Goal: Information Seeking & Learning: Learn about a topic

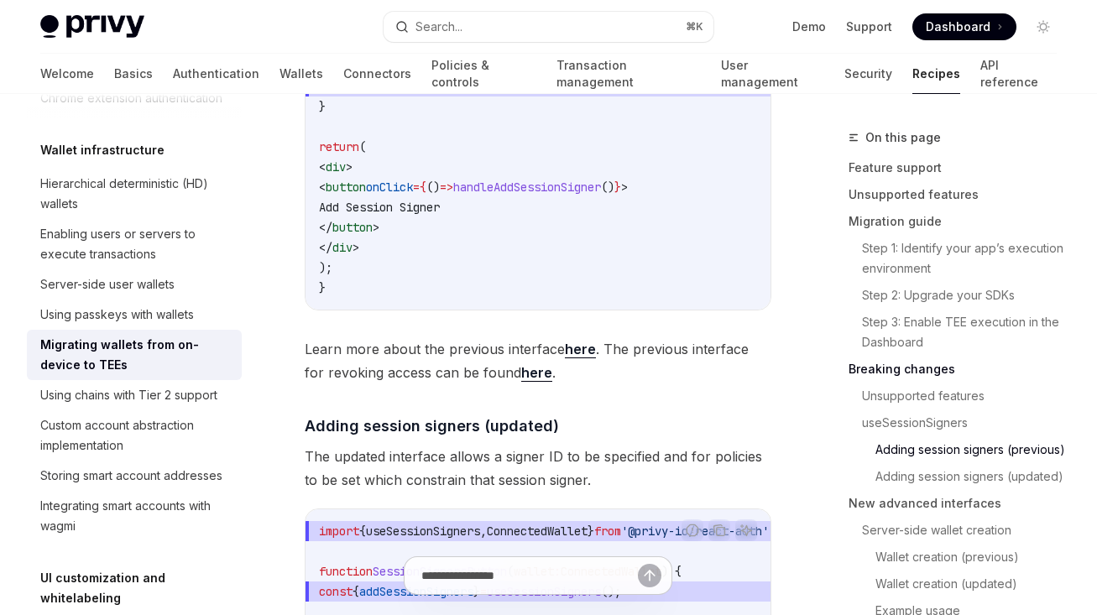
scroll to position [3287, 0]
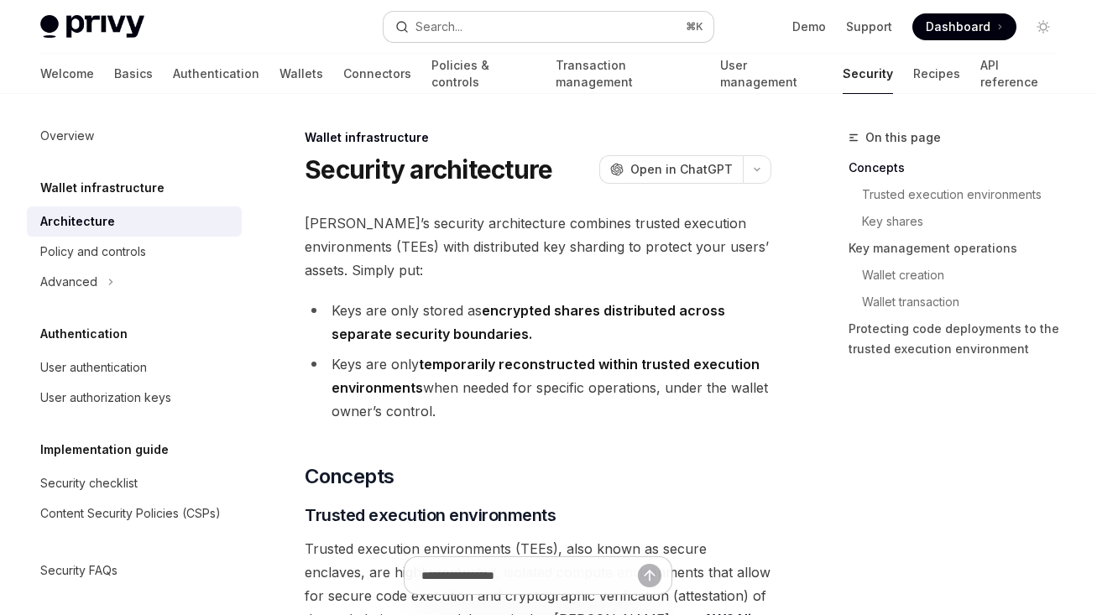
click at [486, 24] on button "Search... ⌘ K" at bounding box center [549, 27] width 330 height 30
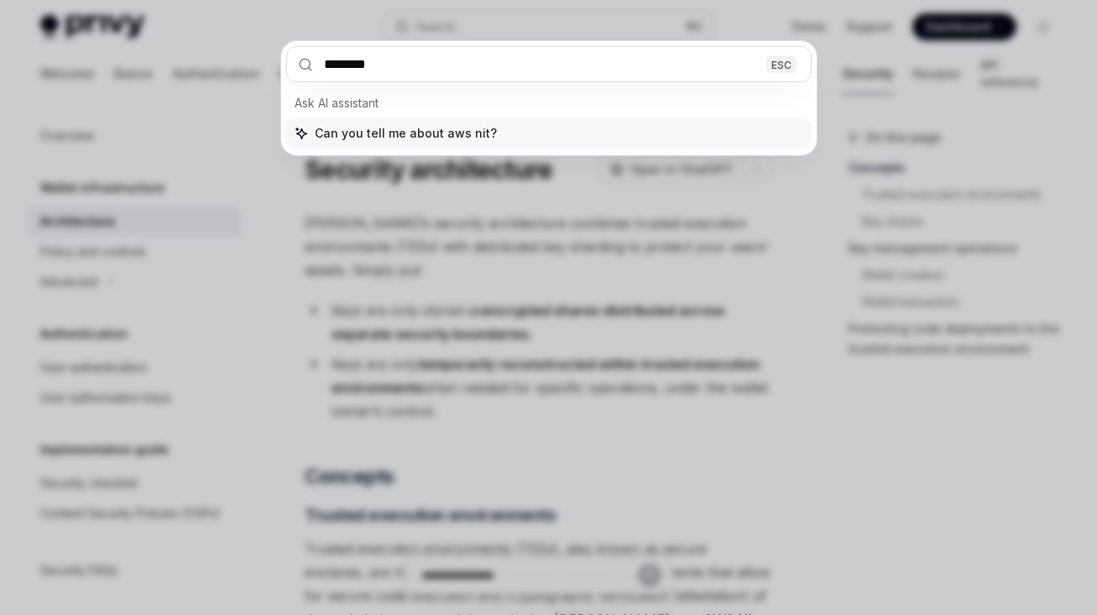
type input "*********"
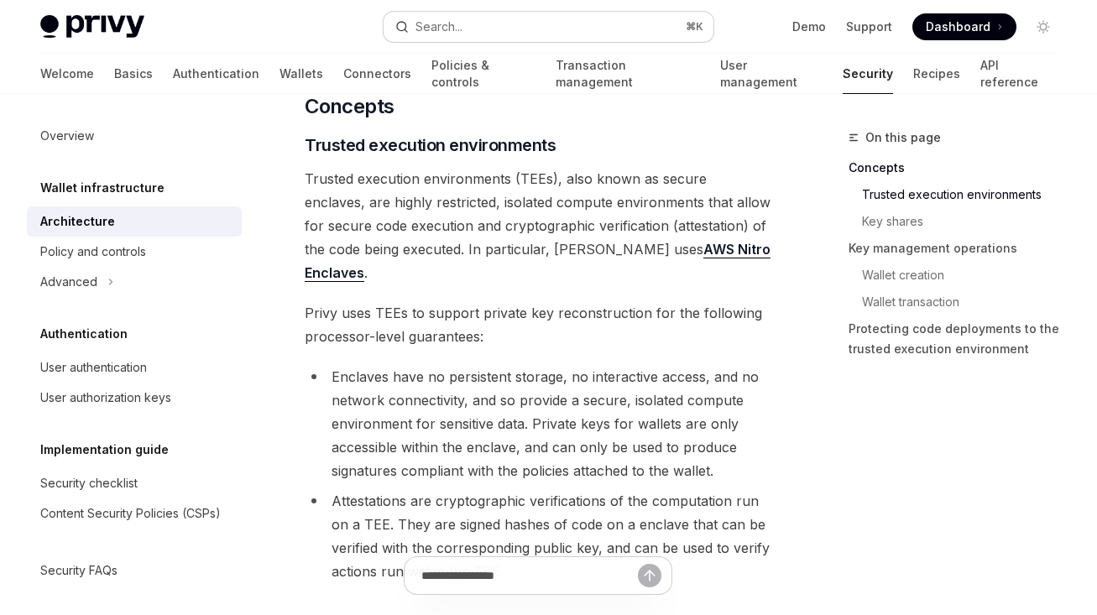
scroll to position [376, 0]
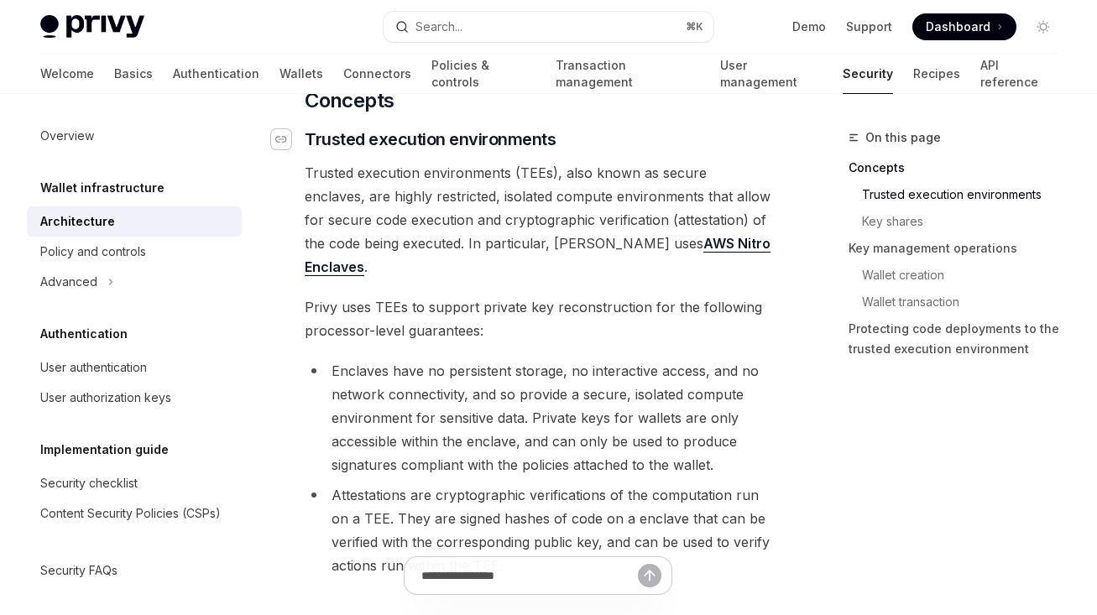
click at [285, 134] on icon "Navigate to header" at bounding box center [281, 139] width 12 height 10
click at [614, 242] on link "AWS Nitro Enclaves" at bounding box center [538, 255] width 466 height 41
drag, startPoint x: 715, startPoint y: 241, endPoint x: 562, endPoint y: 242, distance: 152.8
click at [562, 242] on span "Trusted execution environments (TEEs), also known as secure enclaves, are highl…" at bounding box center [538, 220] width 467 height 118
copy span "AWS Nitro Enclaves ."
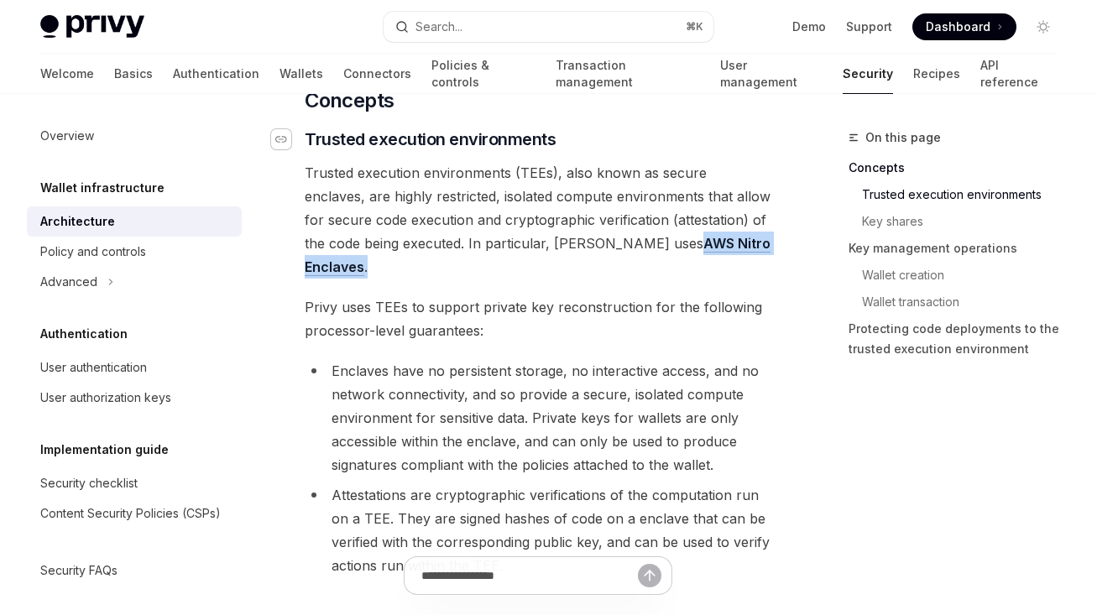
click at [276, 143] on icon "Navigate to header" at bounding box center [281, 139] width 12 height 10
click at [673, 295] on span "Privy uses TEEs to support private key reconstruction for the following process…" at bounding box center [538, 318] width 467 height 47
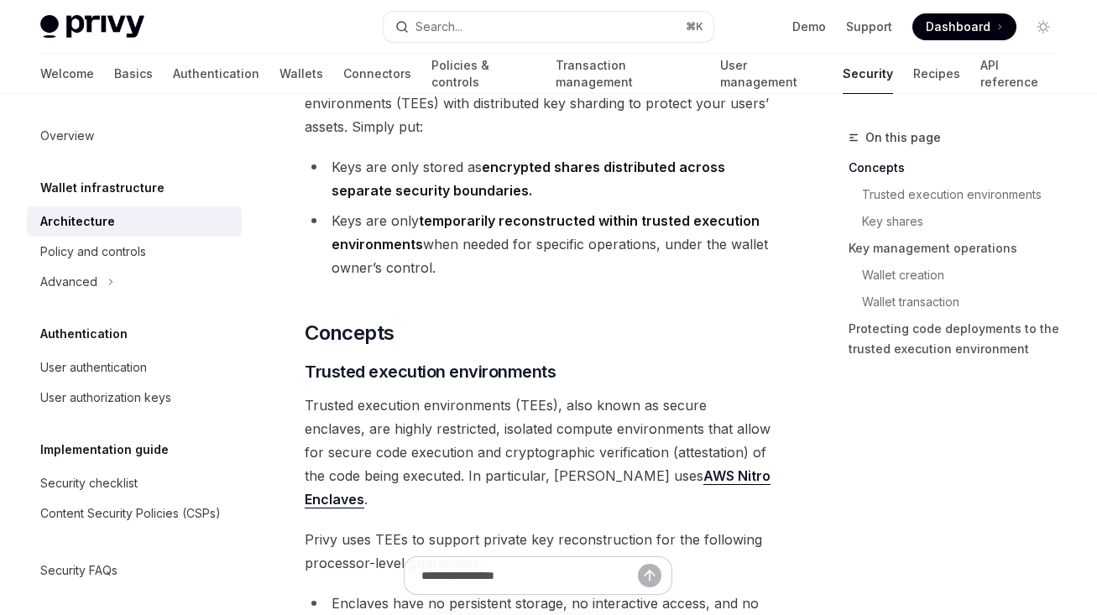
scroll to position [215, 0]
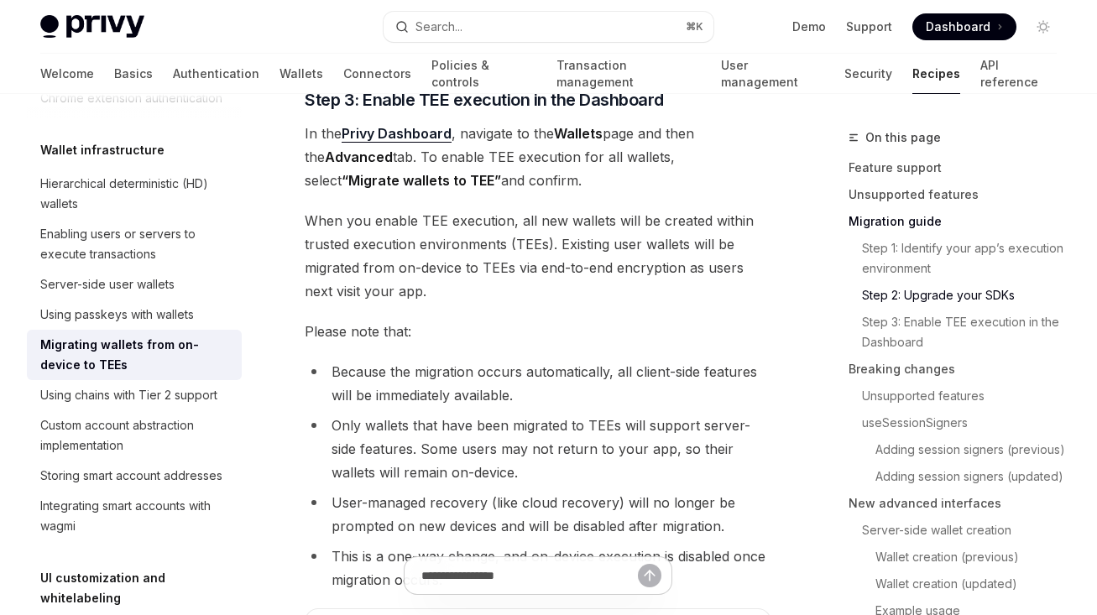
scroll to position [2502, 0]
